Goal: Task Accomplishment & Management: Manage account settings

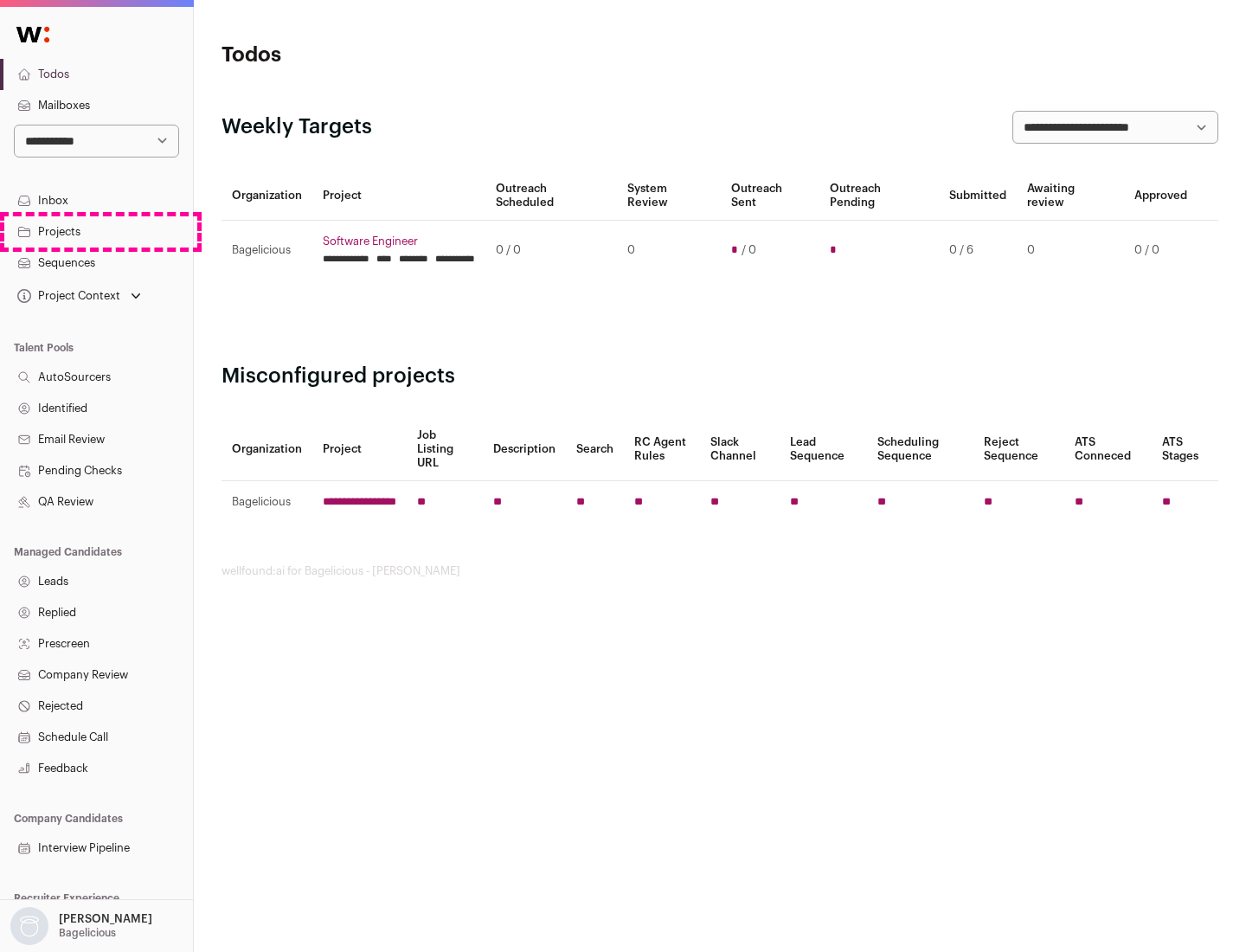
click at [96, 231] on link "Projects" at bounding box center [97, 231] width 193 height 31
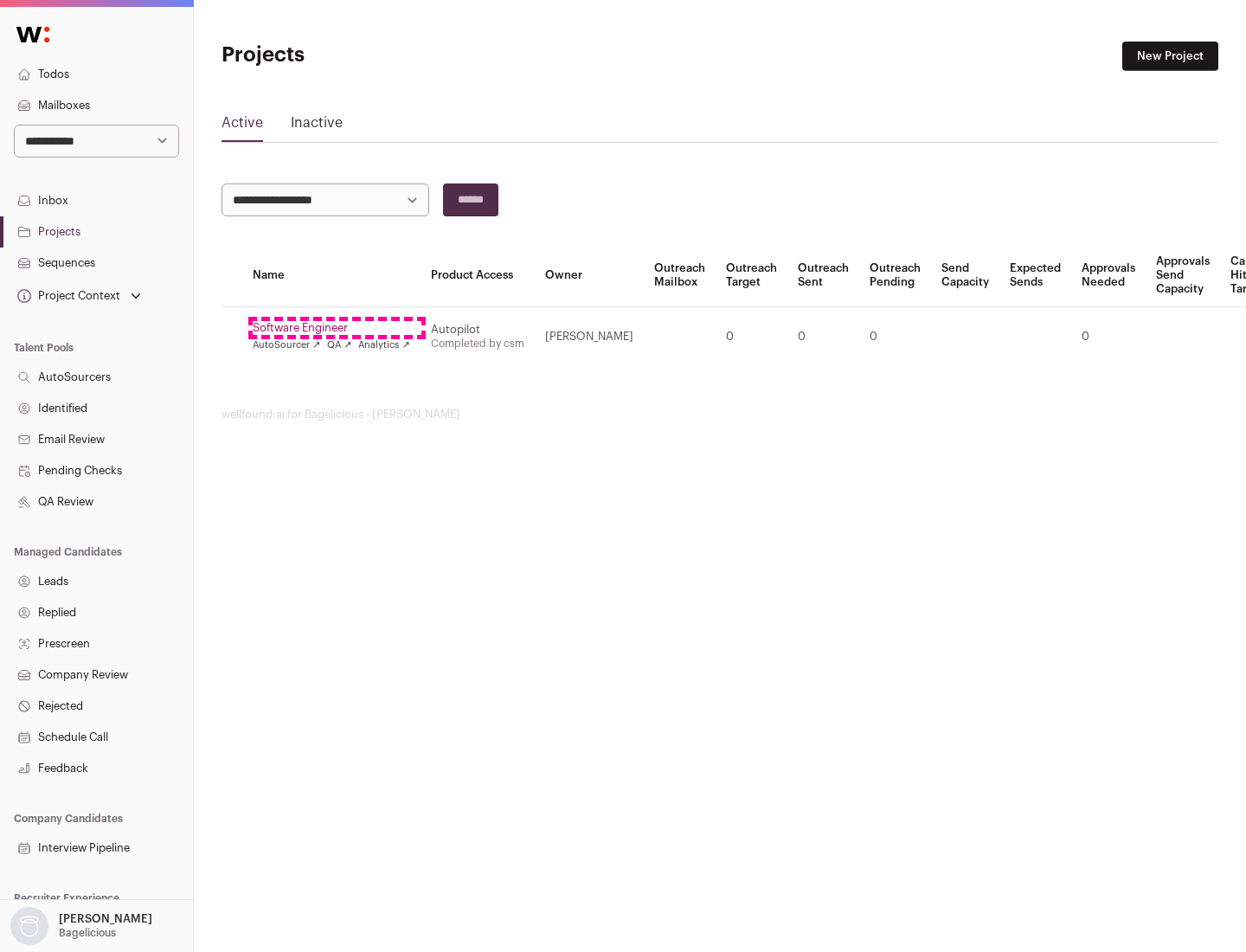
click at [337, 328] on link "Software Engineer" at bounding box center [331, 329] width 158 height 14
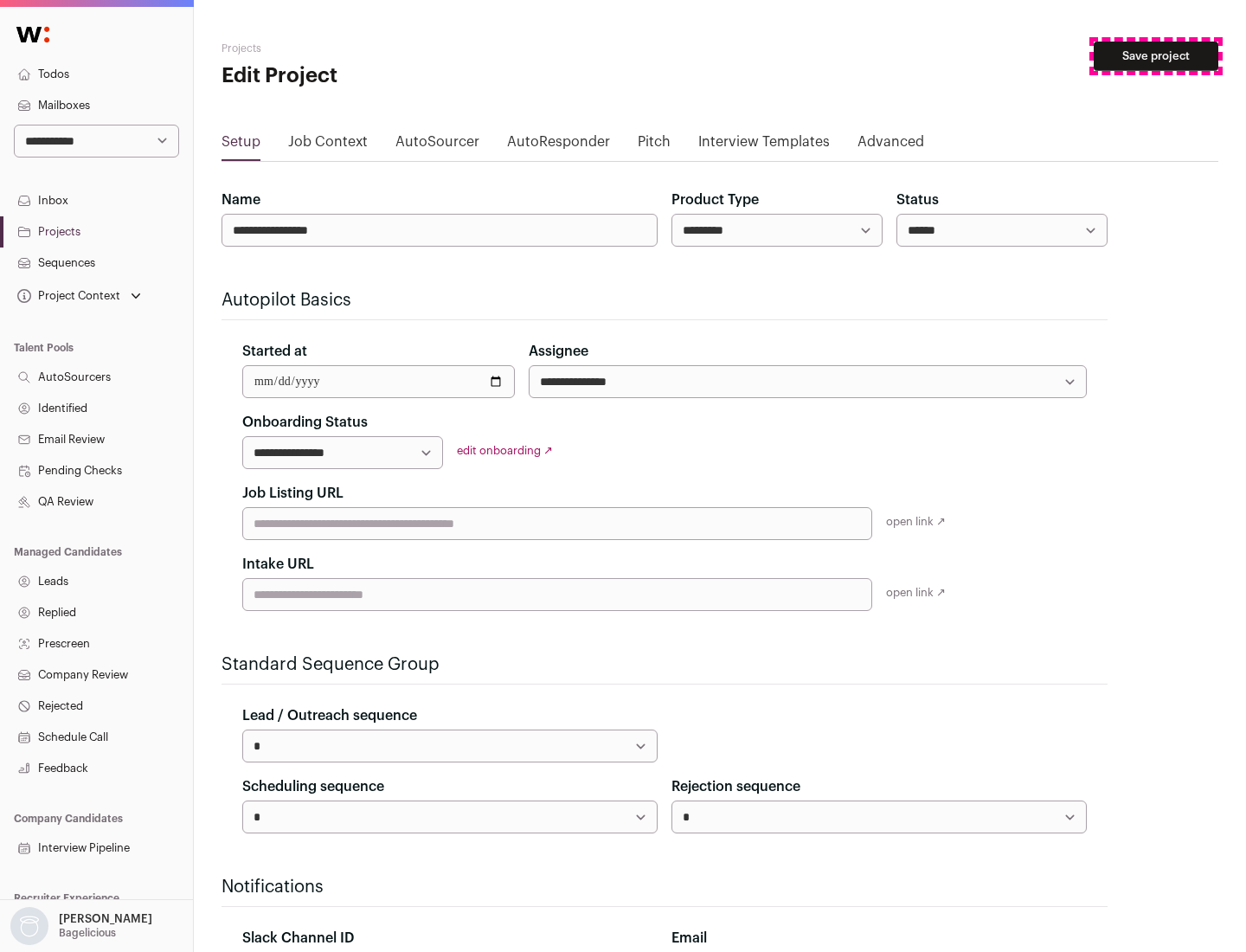
click at [1157, 57] on button "Save project" at bounding box center [1156, 56] width 125 height 29
